Goal: Transaction & Acquisition: Purchase product/service

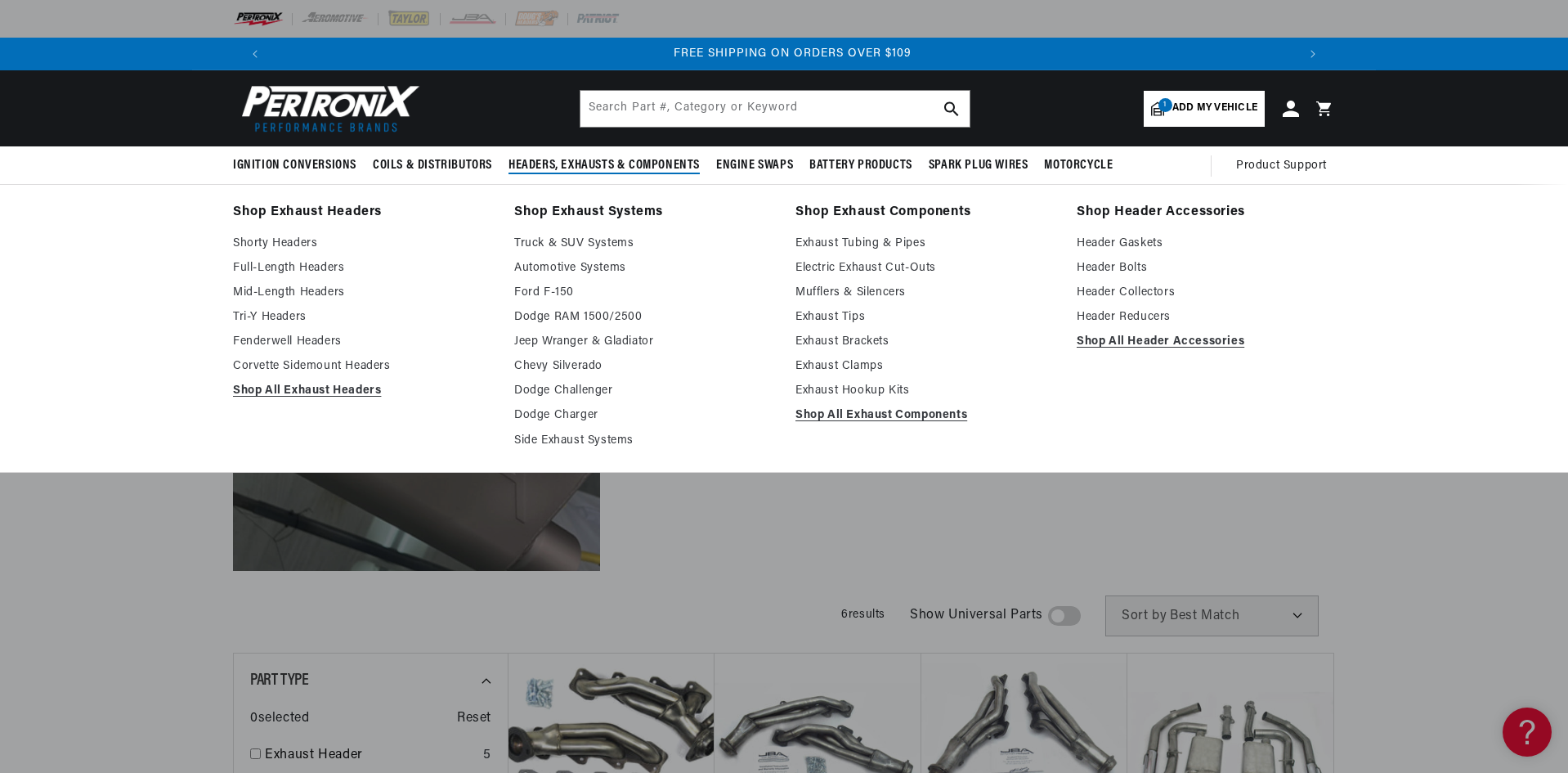
click at [582, 162] on span "Headers, Exhausts & Components" at bounding box center [604, 165] width 192 height 17
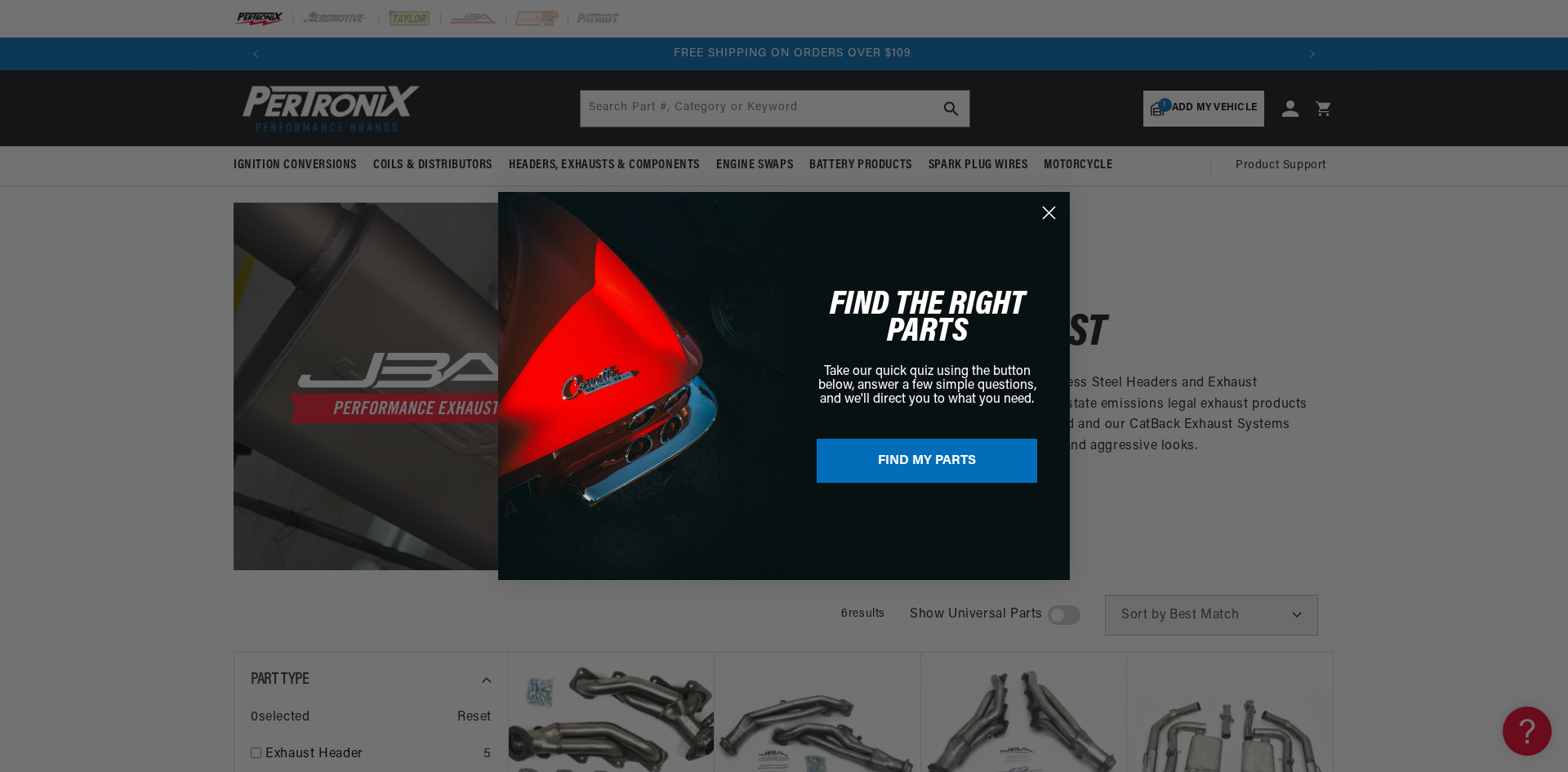
click at [1160, 115] on div "Close dialog FIND THE RIGHT PARTS Take our quick quiz using the button below, a…" at bounding box center [784, 386] width 1568 height 772
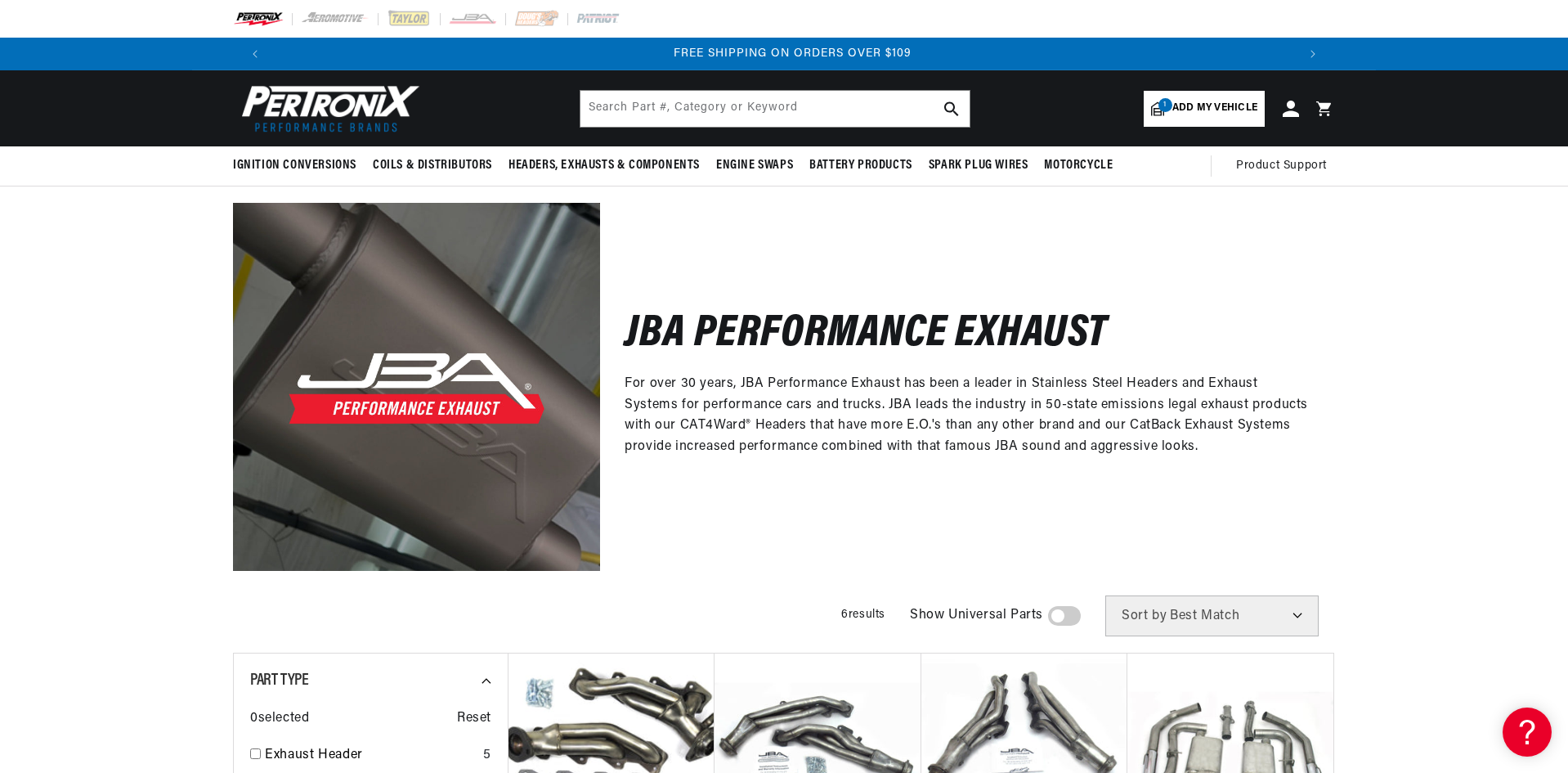
click at [1190, 102] on span "Add my vehicle" at bounding box center [1215, 108] width 85 height 16
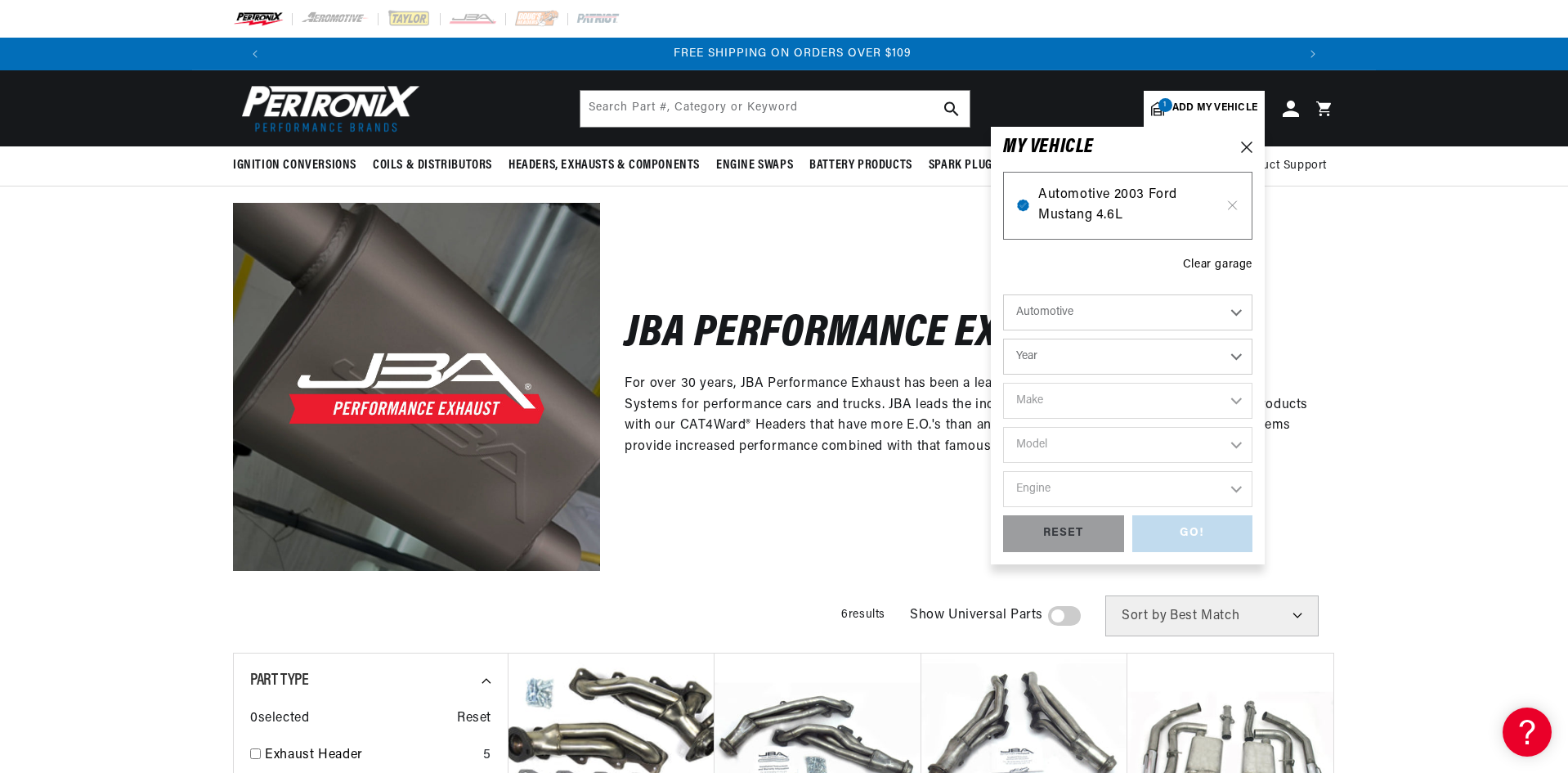
click at [1146, 195] on span "Automotive 2003 Ford Mustang 4.6L" at bounding box center [1128, 205] width 179 height 42
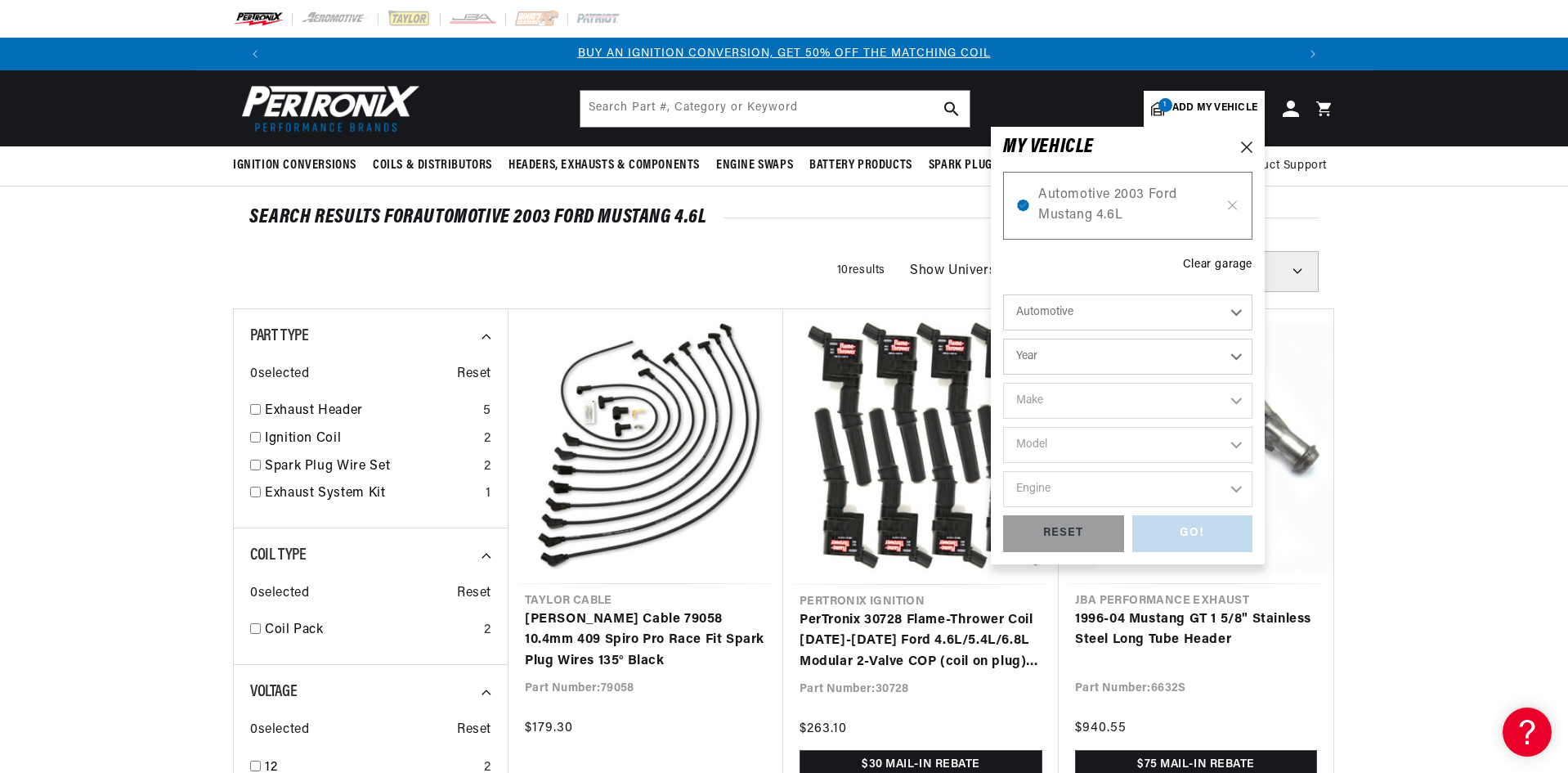
click at [816, 217] on div "SEARCH RESULTS FOR Automotive 2003 Ford Mustang 4.6L" at bounding box center [784, 217] width 1069 height 16
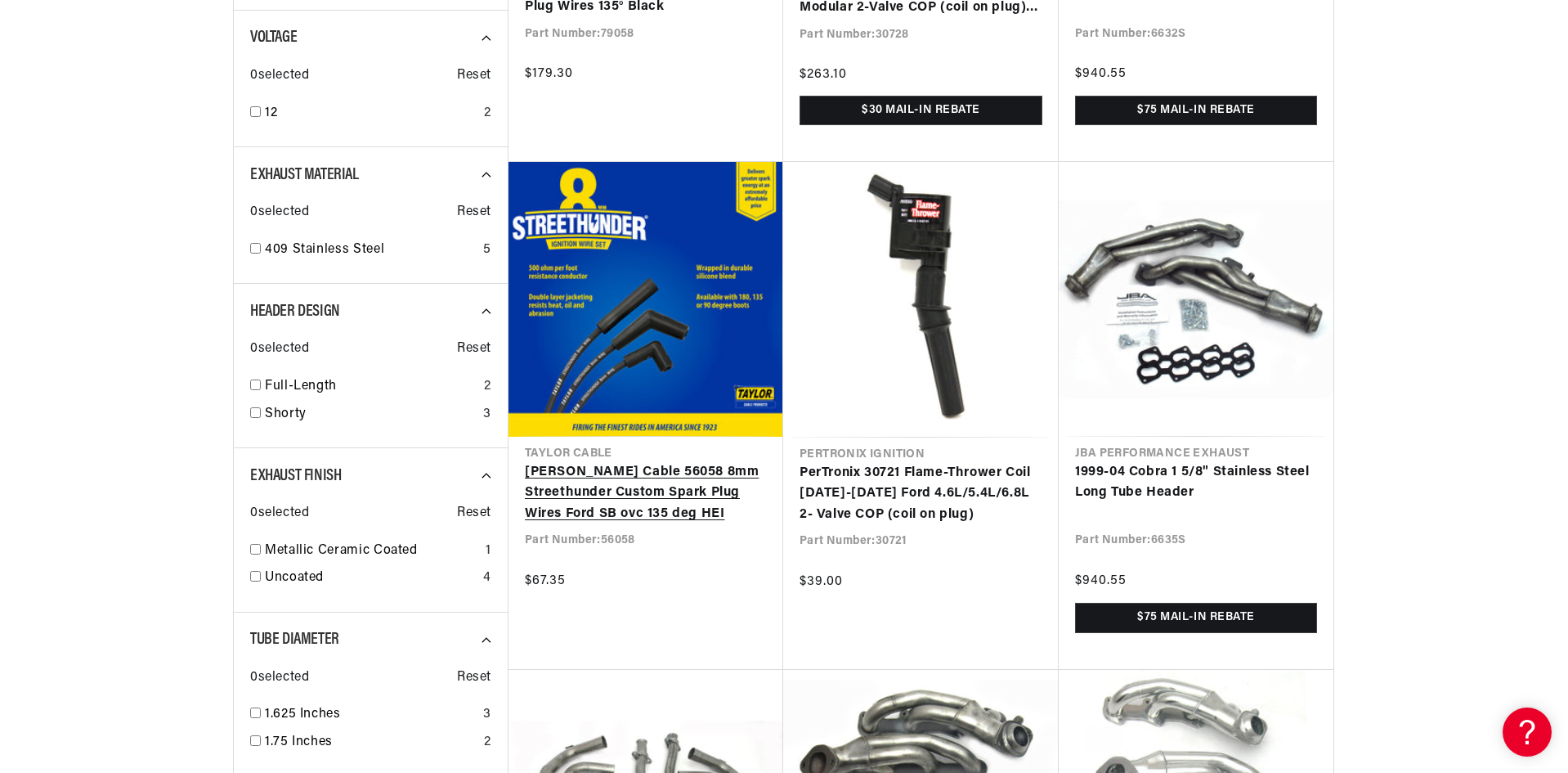
scroll to position [0, 1021]
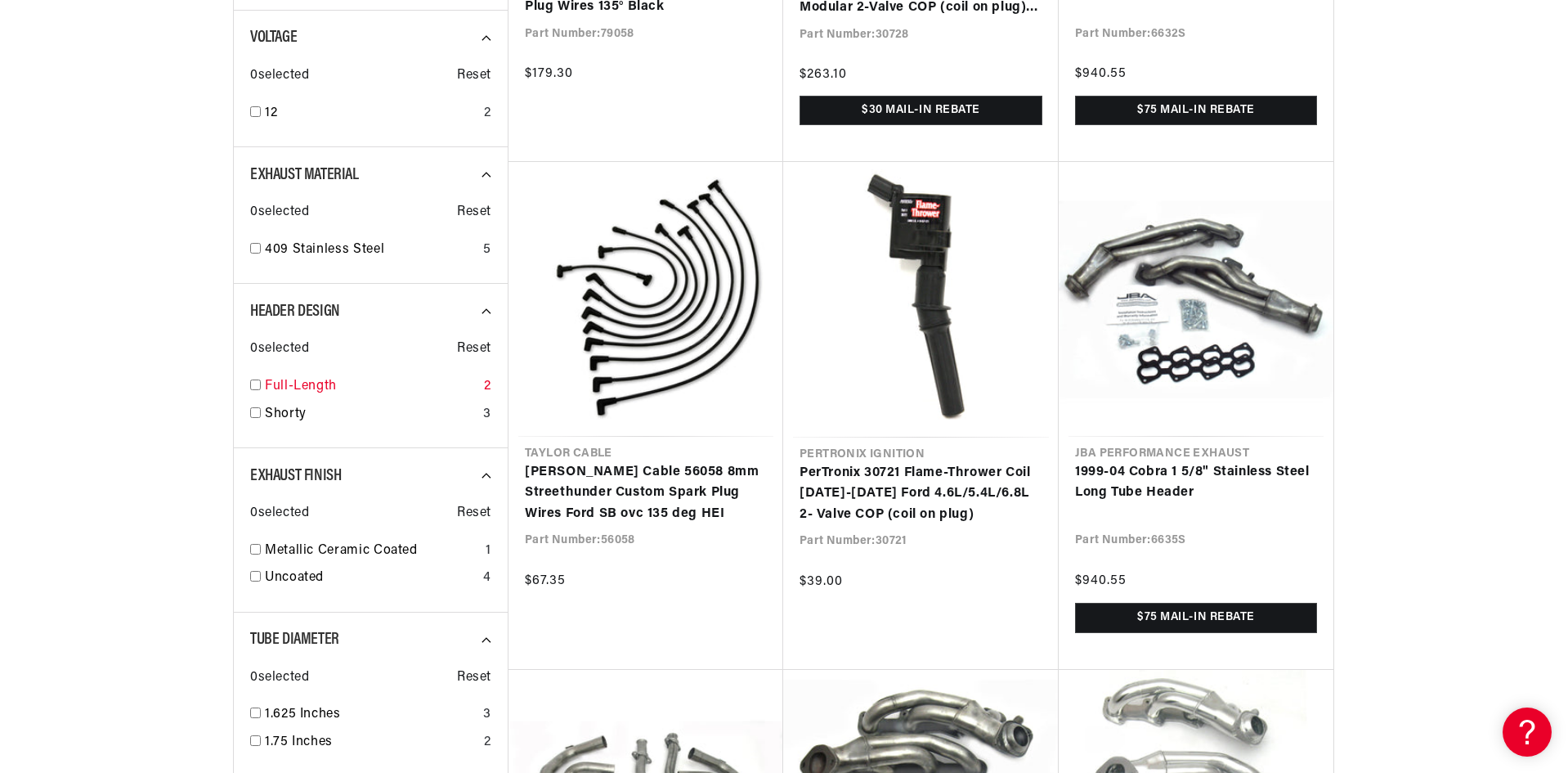
click at [267, 385] on link "Full-Length" at bounding box center [372, 387] width 213 height 21
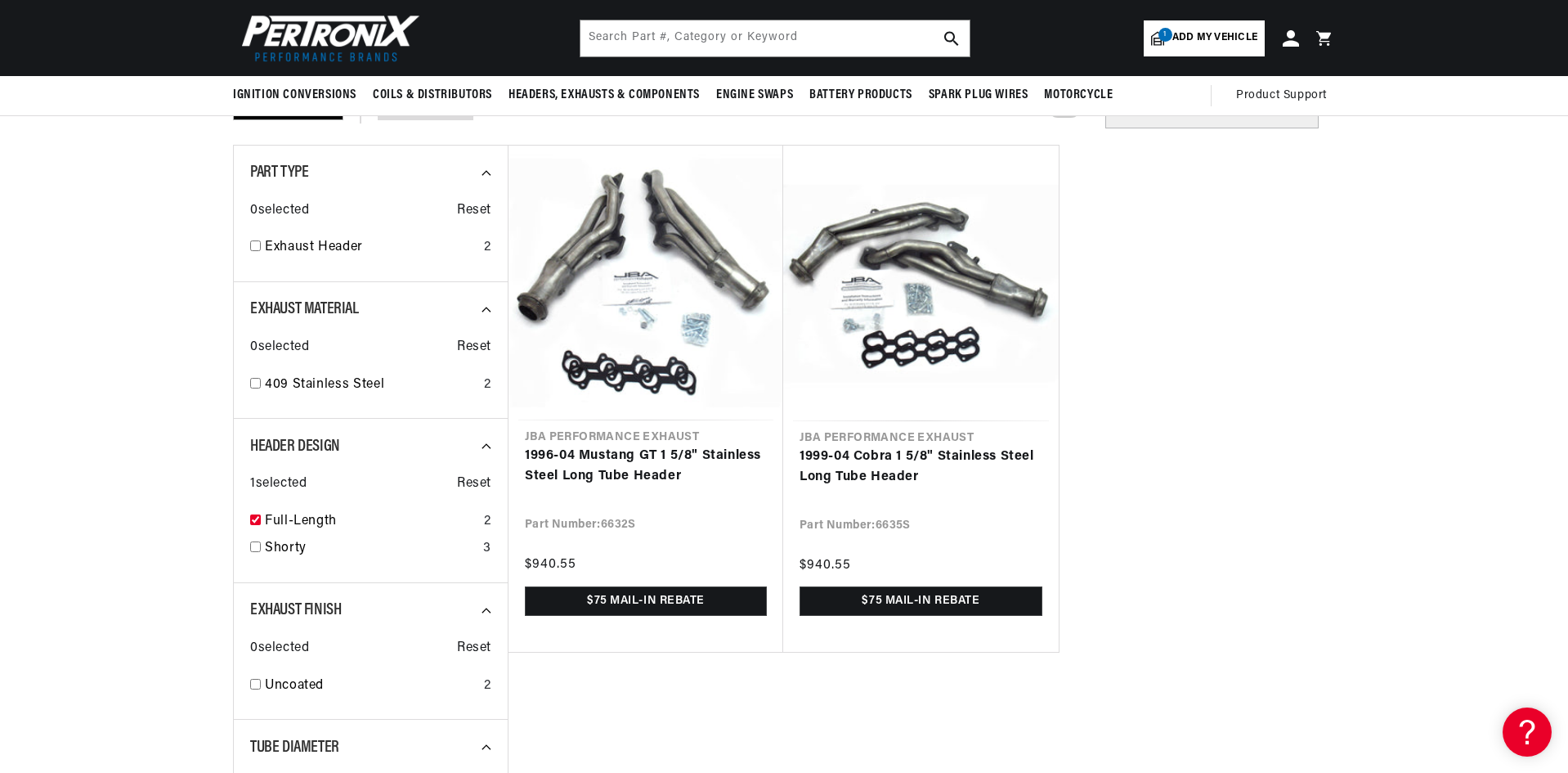
scroll to position [0, 2043]
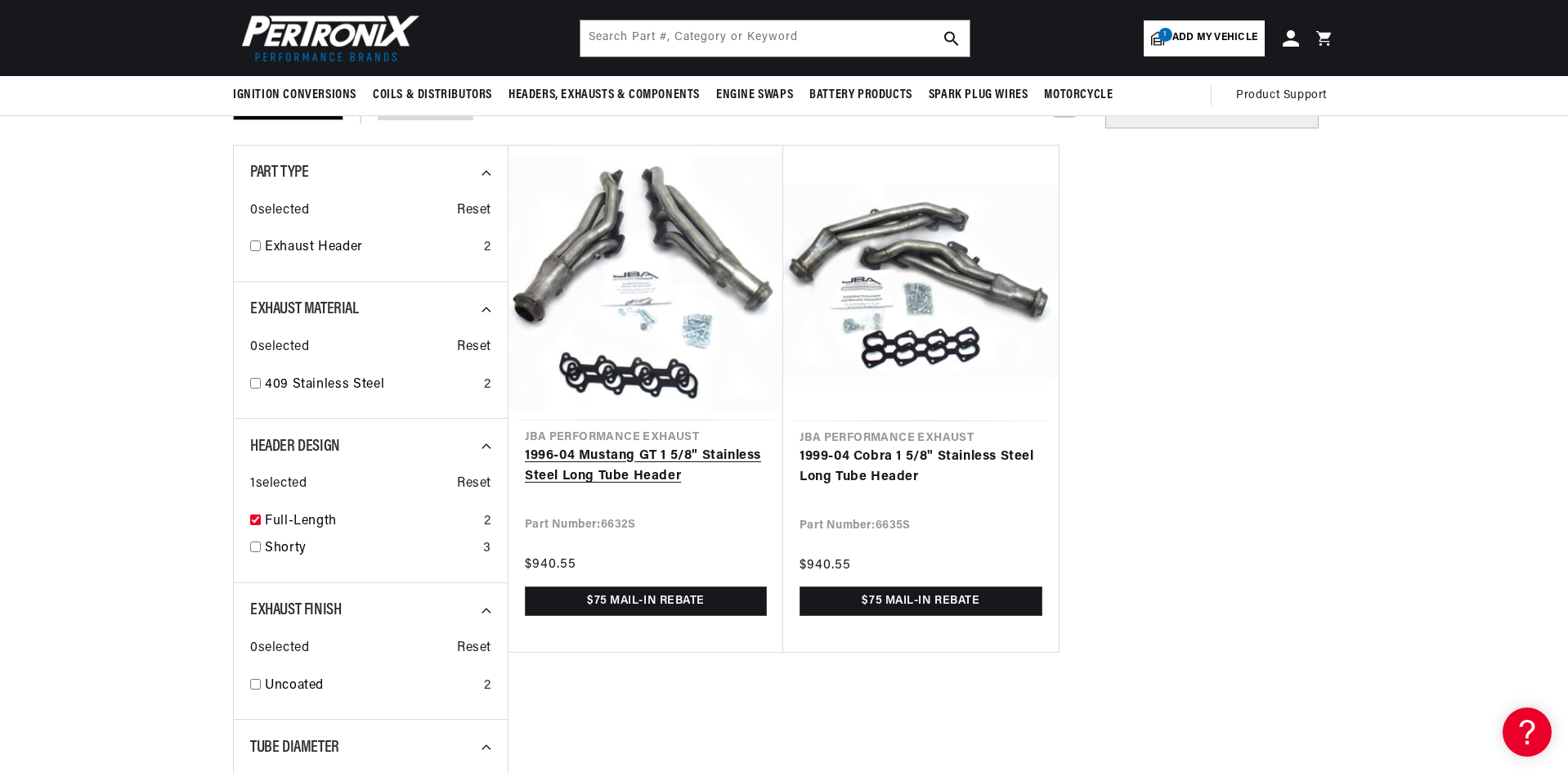
click at [638, 446] on link "1996-04 Mustang GT 1 5/8" Stainless Steel Long Tube Header" at bounding box center [646, 466] width 242 height 42
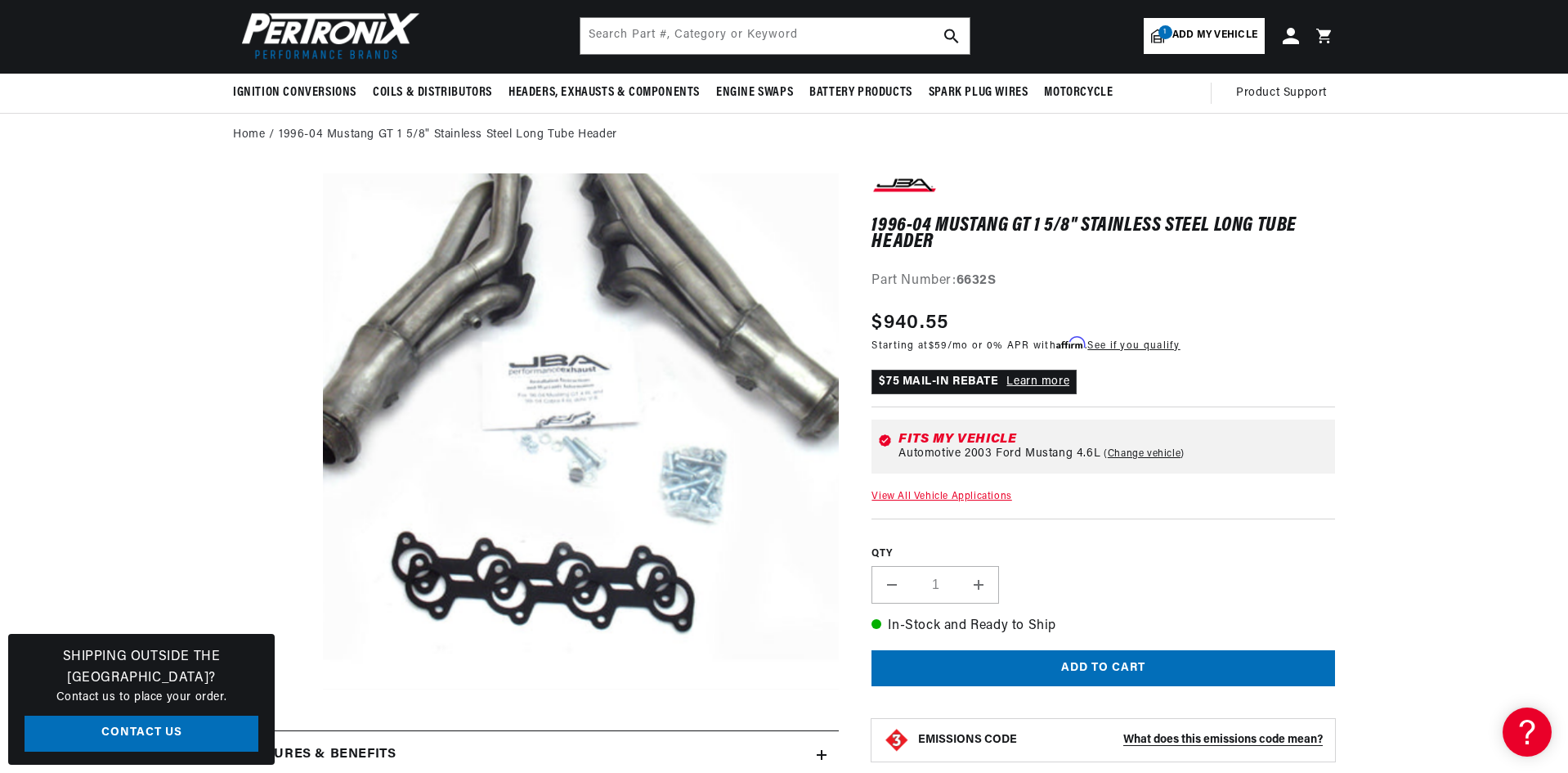
scroll to position [82, 0]
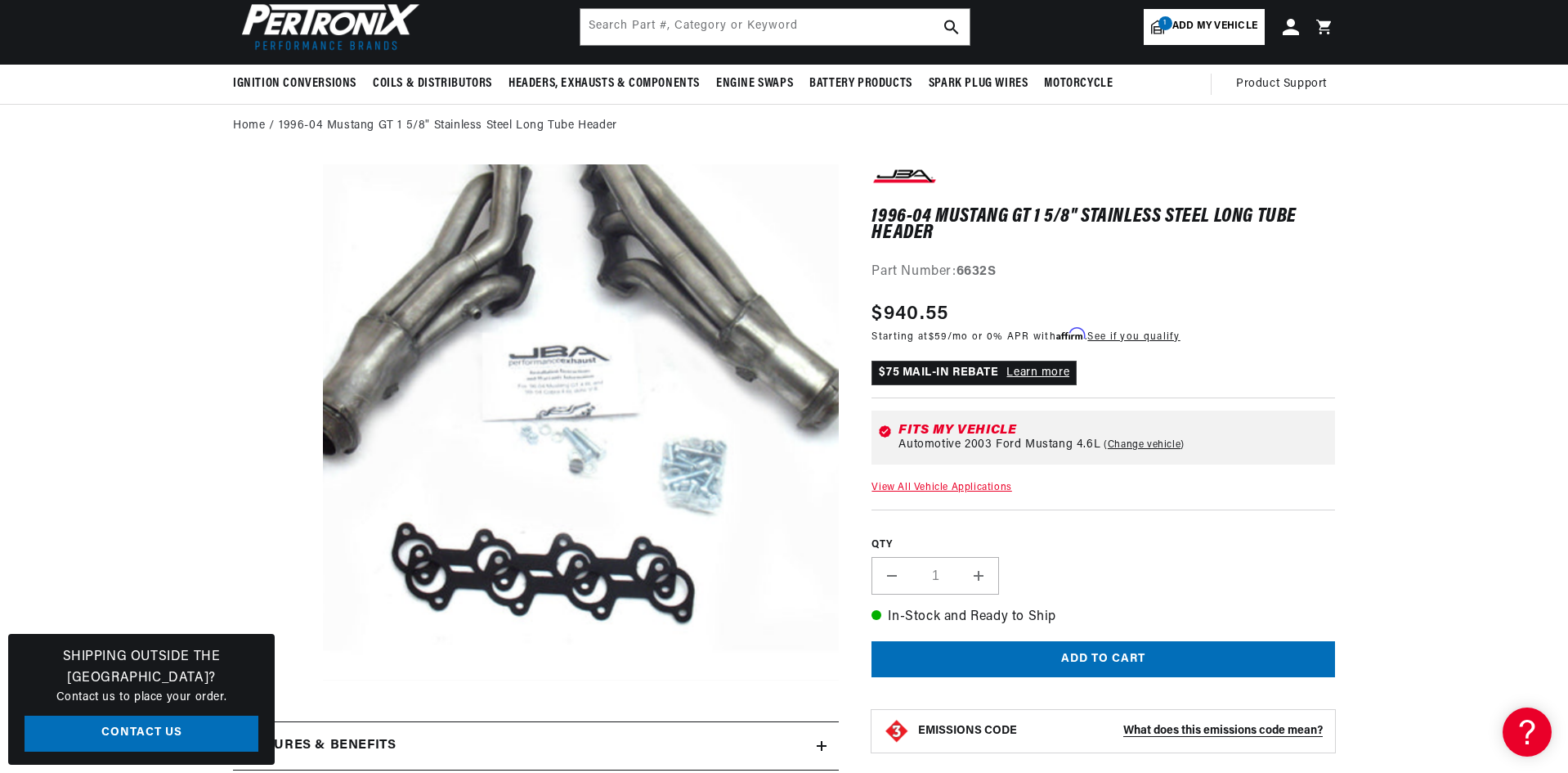
drag, startPoint x: 1122, startPoint y: 444, endPoint x: 965, endPoint y: 490, distance: 163.6
click at [989, 497] on div "1996-04 Mustang GT 1 5/8" Stainless Steel Long Tube Header 1996-04 Mustang GT 1…" at bounding box center [1103, 506] width 463 height 683
click at [963, 489] on link "View All Vehicle Applications" at bounding box center [942, 487] width 140 height 10
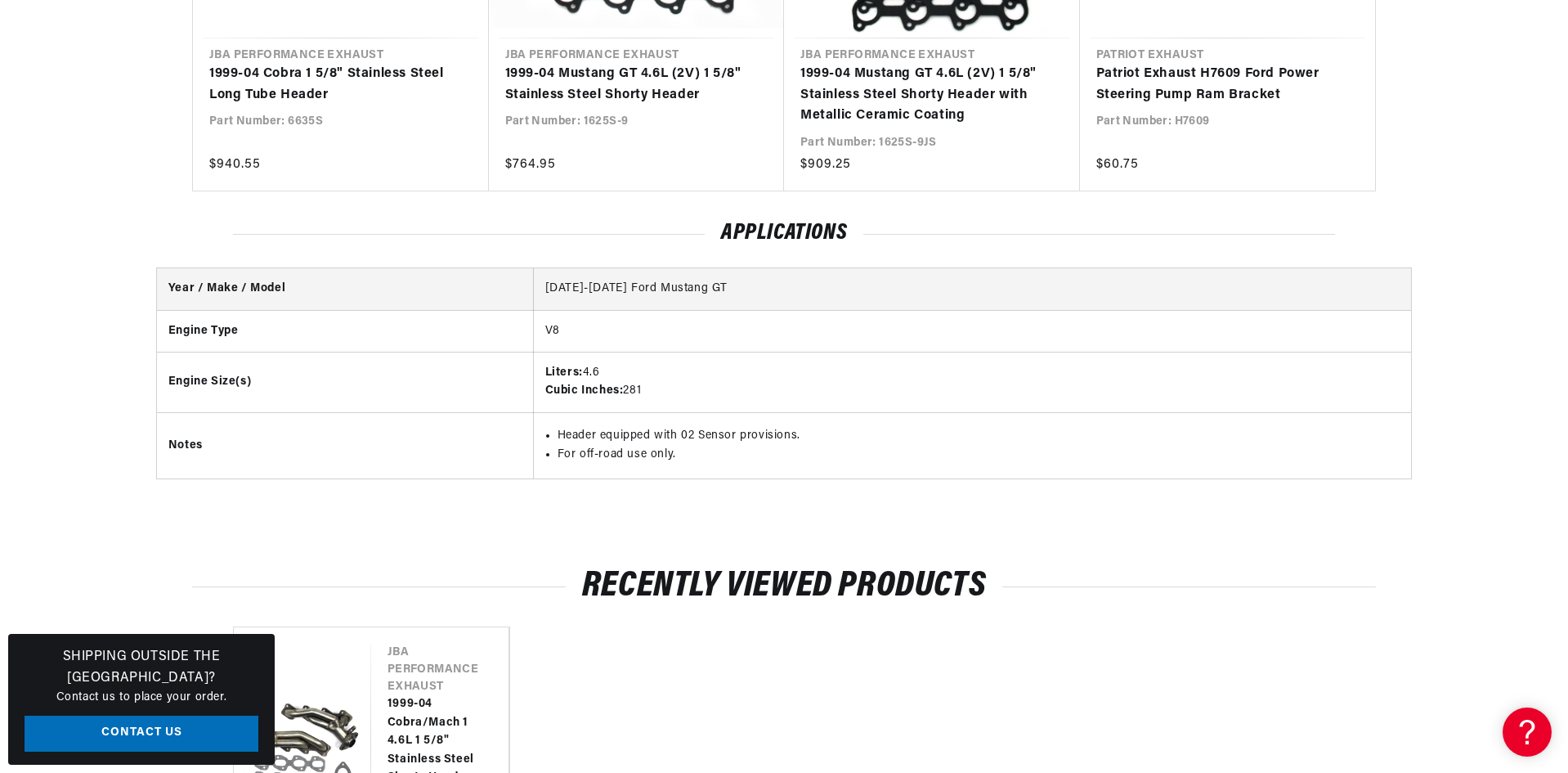
scroll to position [0, 1021]
